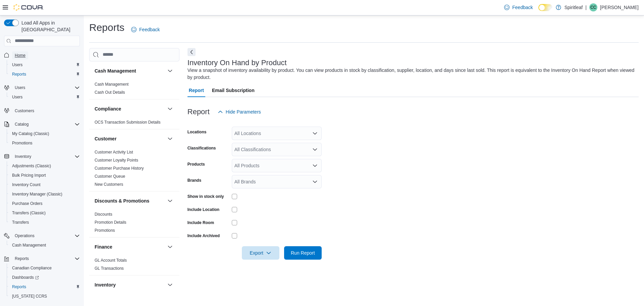
click at [20, 53] on span "Home" at bounding box center [20, 55] width 11 height 5
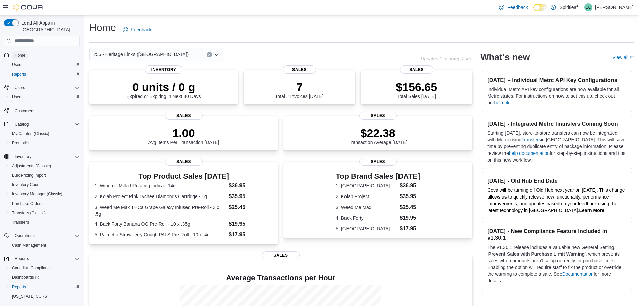
click at [21, 53] on span "Home" at bounding box center [20, 55] width 11 height 5
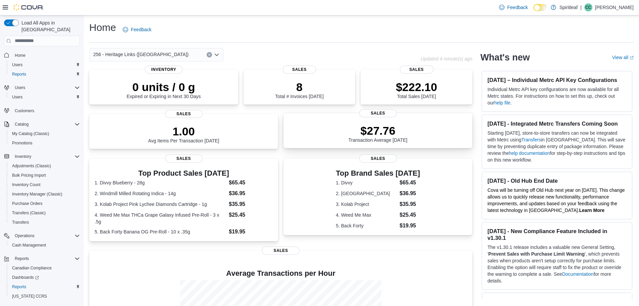
click at [322, 141] on div "$27.76 Transaction Average Today" at bounding box center [378, 131] width 178 height 21
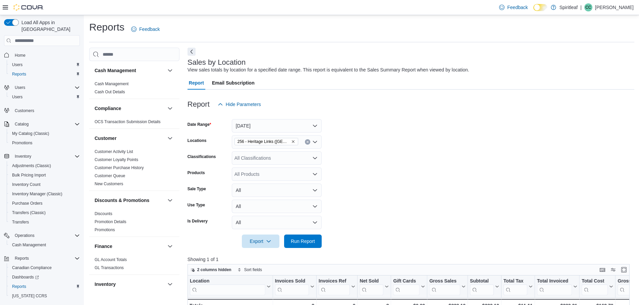
click at [330, 141] on form "Date Range Today Locations 256 - Heritage Links (Edmonton) Classifications All …" at bounding box center [411, 179] width 447 height 137
click at [323, 135] on form "Date Range Today Locations 256 - Heritage Links (Edmonton) Classifications All …" at bounding box center [411, 179] width 447 height 137
click at [414, 187] on form "Date Range Today Locations 256 - Heritage Links (Edmonton) Classifications All …" at bounding box center [411, 179] width 447 height 137
click at [322, 139] on form "Date Range Today Locations 256 - Heritage Links (Edmonton) Classifications All …" at bounding box center [411, 179] width 447 height 137
click at [1, 187] on div "Load All Apps in New Hub Home Users Reports Users Users Customers Catalog My Ca…" at bounding box center [42, 162] width 84 height 294
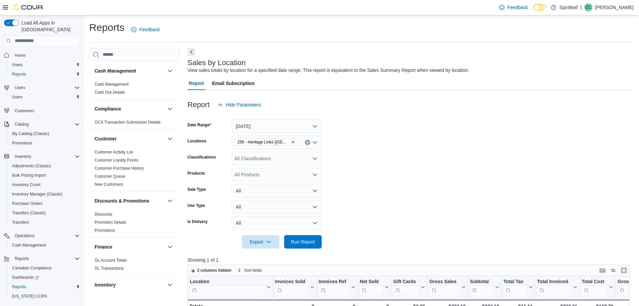
click at [319, 141] on form "Date Range Today Locations 256 - Heritage Links (Edmonton) Classifications All …" at bounding box center [411, 179] width 447 height 137
click at [23, 284] on span "Reports" at bounding box center [19, 286] width 14 height 5
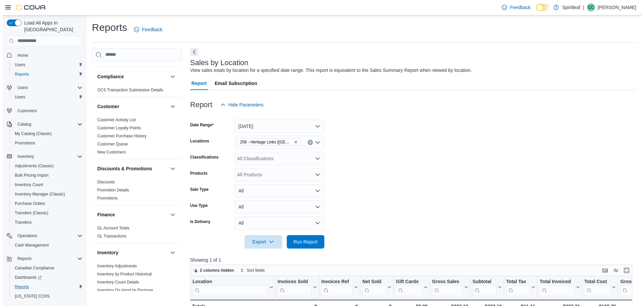
scroll to position [126, 0]
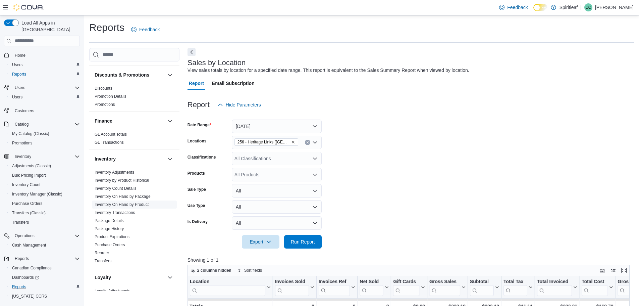
click at [135, 203] on link "Inventory On Hand by Product" at bounding box center [122, 204] width 54 height 5
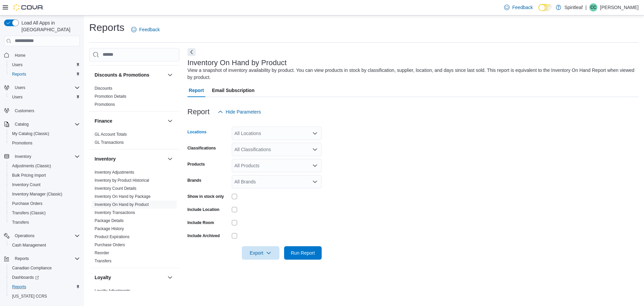
click at [247, 129] on div "All Locations" at bounding box center [277, 132] width 90 height 13
type input "***"
click at [263, 145] on span "256 - Heritage Links (Edmonton)" at bounding box center [303, 144] width 95 height 7
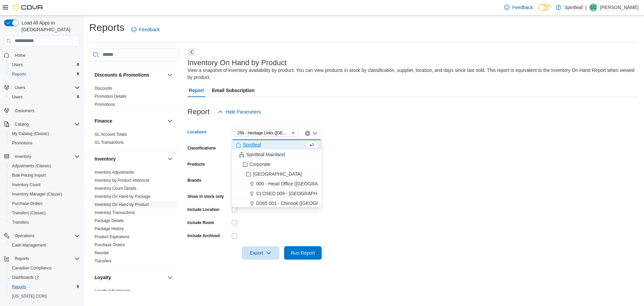
click at [414, 125] on div at bounding box center [413, 122] width 451 height 8
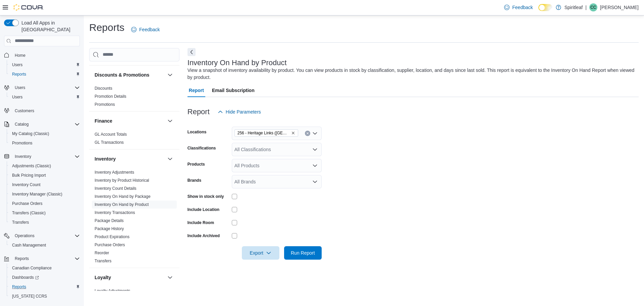
click at [255, 151] on div "All Classifications" at bounding box center [277, 149] width 90 height 13
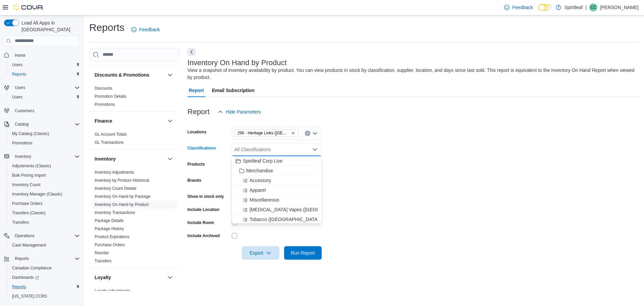
click at [414, 155] on form "Locations 256 - Heritage Links (Edmonton) Classifications All Classifications C…" at bounding box center [413, 188] width 451 height 141
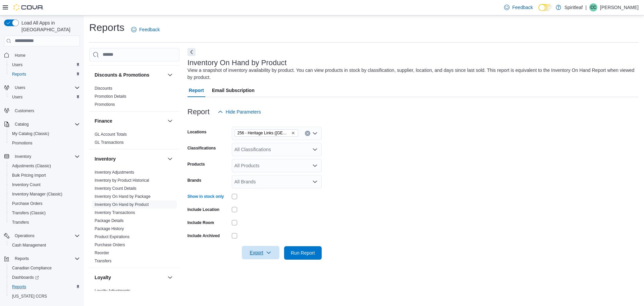
click at [262, 251] on span "Export" at bounding box center [261, 252] width 30 height 13
click at [269, 210] on span "Export to Excel" at bounding box center [262, 212] width 30 height 5
click at [21, 53] on span "Home" at bounding box center [20, 55] width 11 height 5
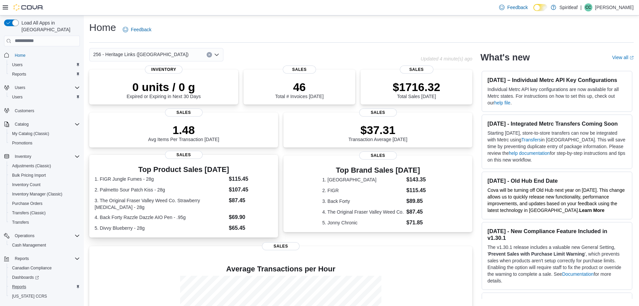
click at [178, 172] on h3 "Top Product Sales Today" at bounding box center [184, 169] width 178 height 8
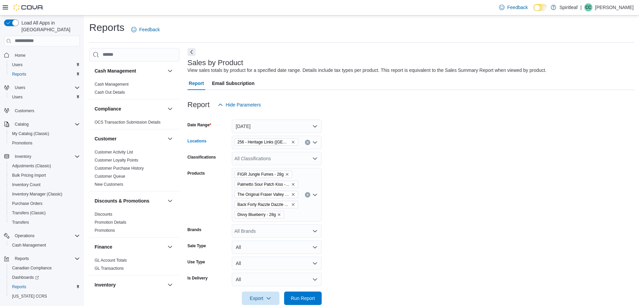
click at [327, 143] on form "Date Range Today Locations 256 - Heritage Links (Edmonton) Classifications All …" at bounding box center [411, 207] width 447 height 193
click at [17, 53] on span "Home" at bounding box center [20, 55] width 11 height 5
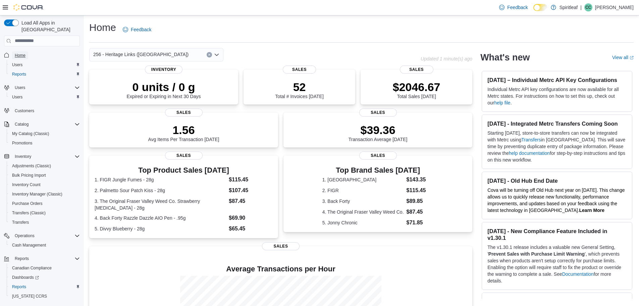
click at [21, 53] on span "Home" at bounding box center [20, 55] width 11 height 5
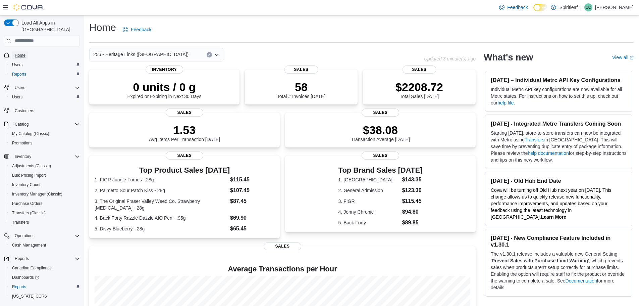
click at [1, 50] on button "Home" at bounding box center [41, 55] width 81 height 10
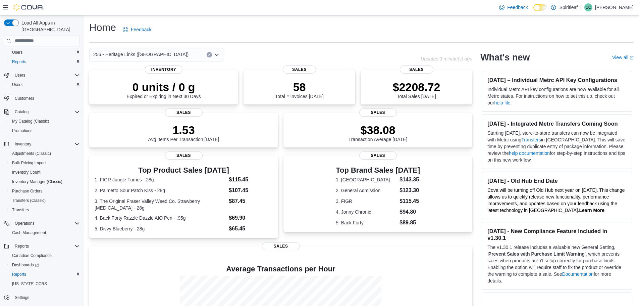
click at [591, 5] on span "CC" at bounding box center [588, 7] width 6 height 8
click at [584, 63] on span "Sign Out" at bounding box center [590, 65] width 18 height 7
